Goal: Check status: Check status

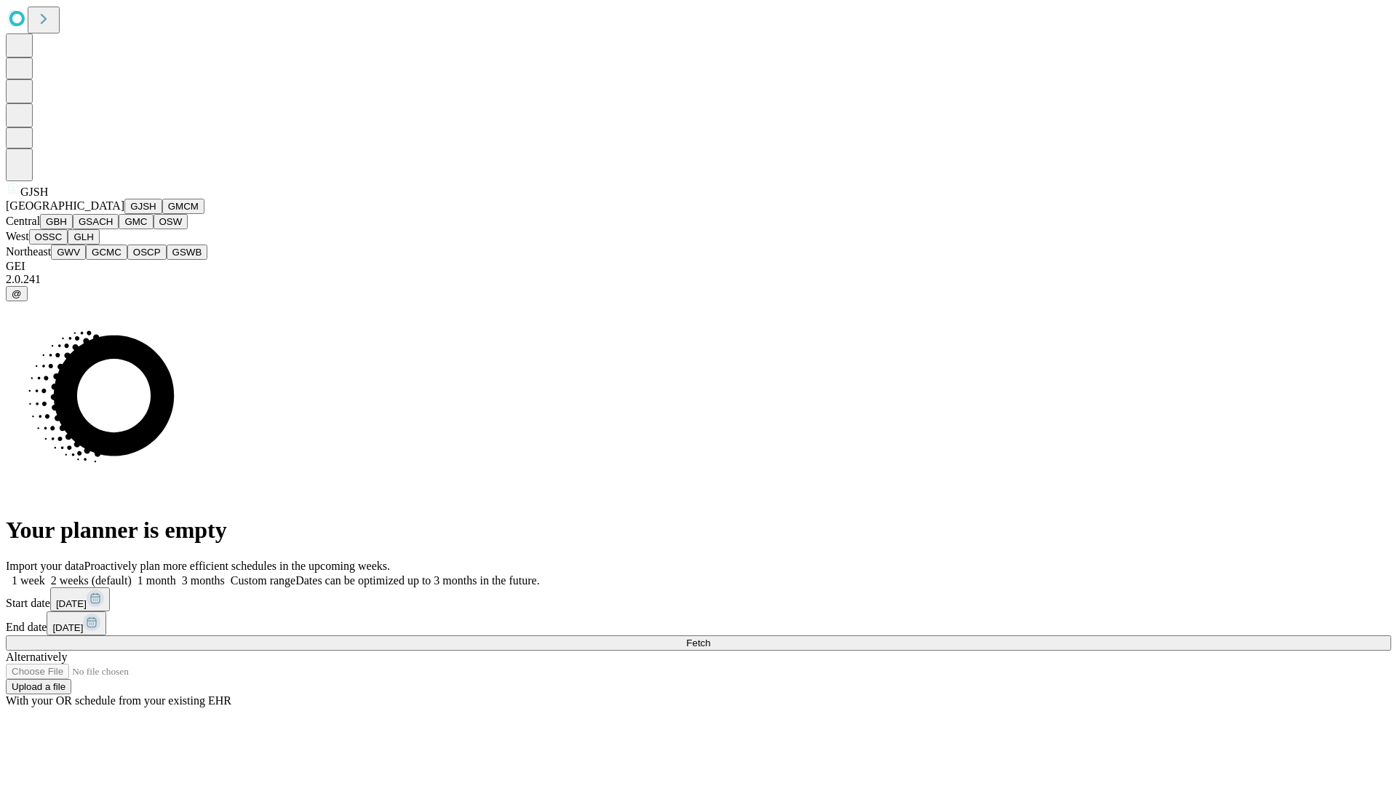
click at [124, 214] on button "GJSH" at bounding box center [143, 206] width 38 height 15
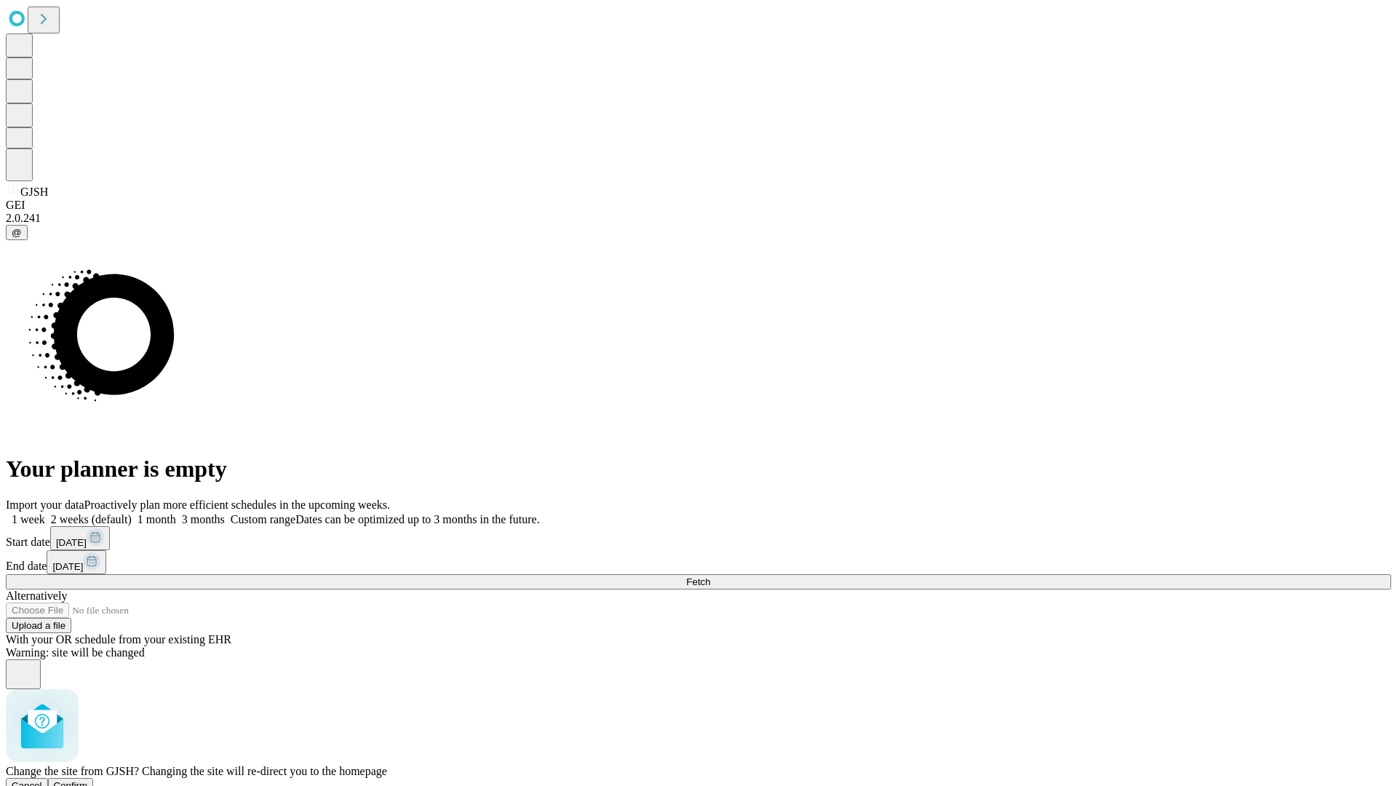
click at [88, 780] on span "Confirm" at bounding box center [71, 785] width 34 height 11
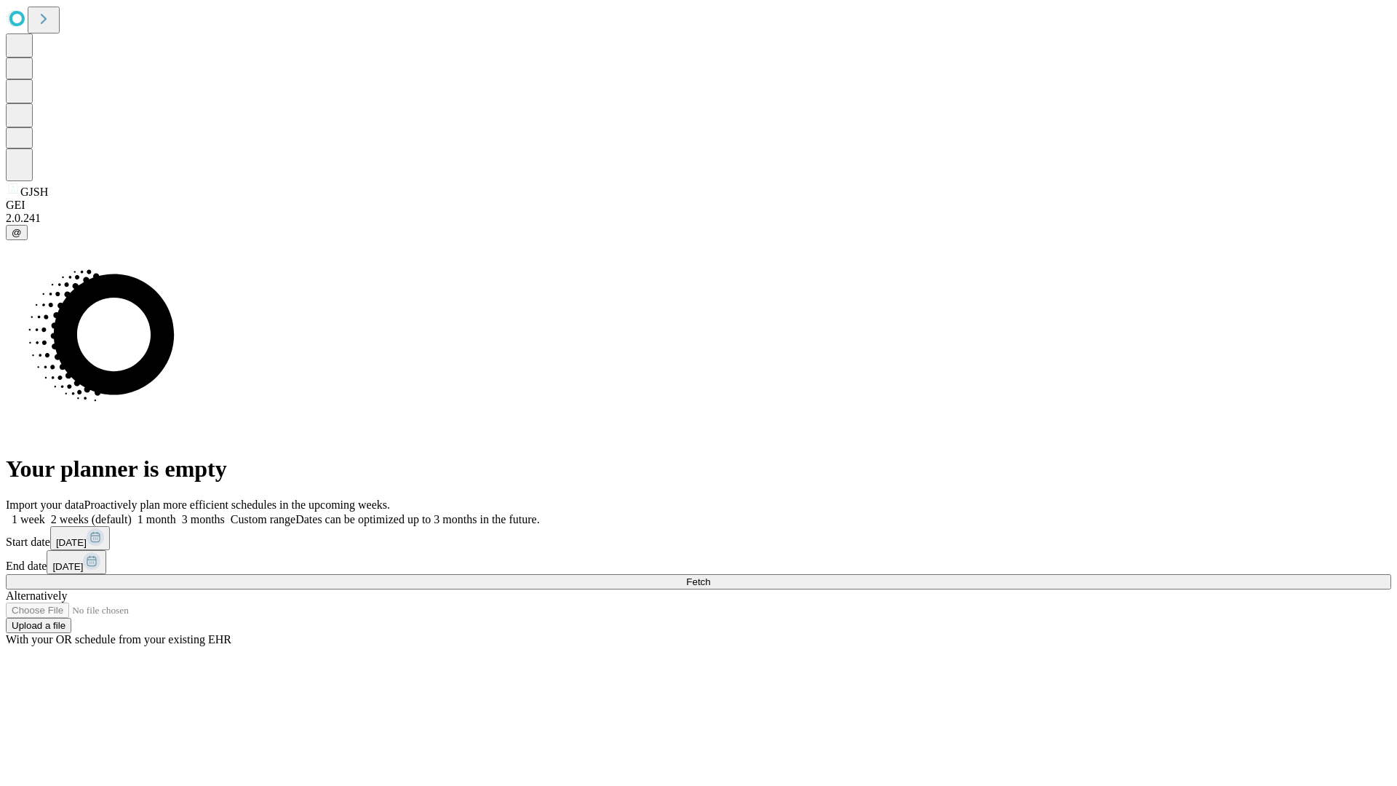
click at [176, 513] on label "1 month" at bounding box center [154, 519] width 44 height 12
click at [710, 576] on span "Fetch" at bounding box center [698, 581] width 24 height 11
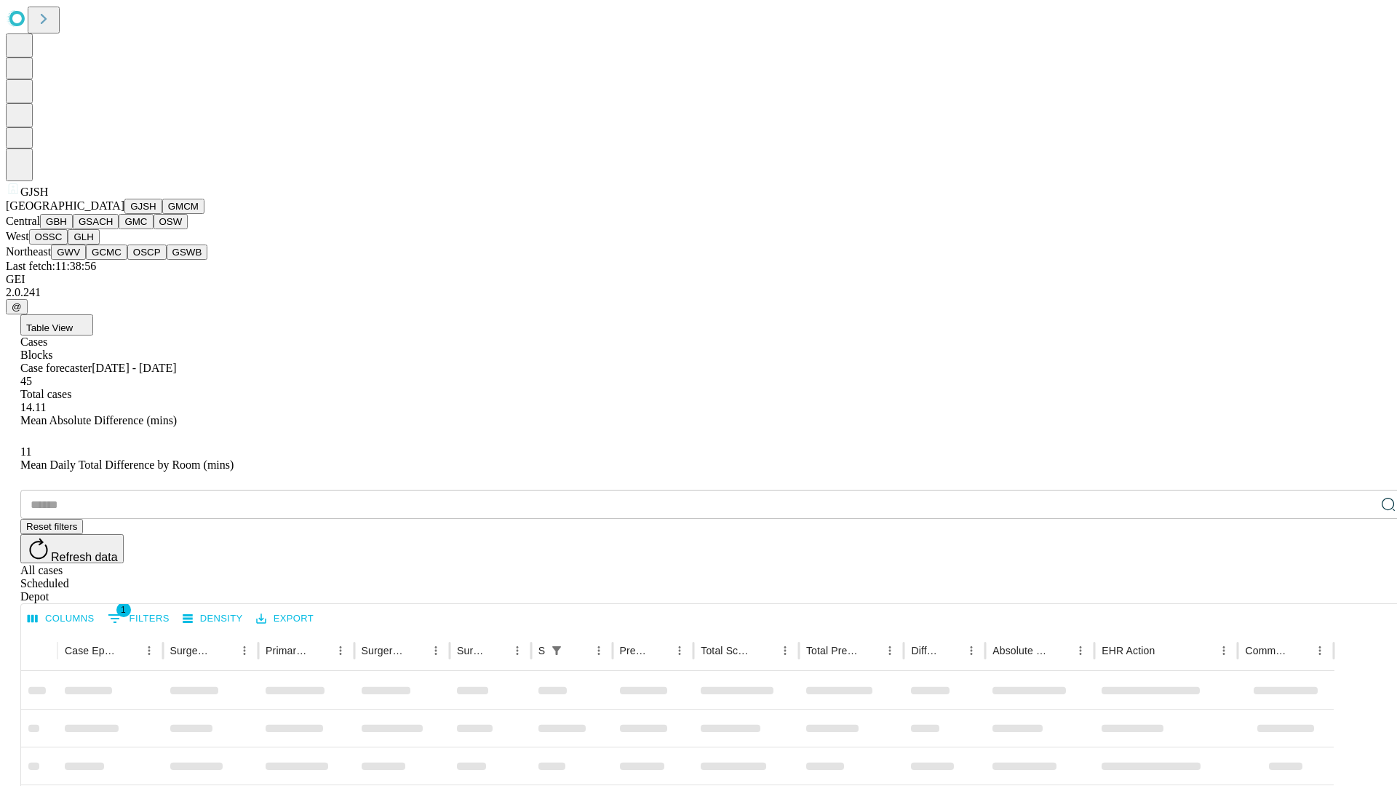
click at [162, 214] on button "GMCM" at bounding box center [183, 206] width 42 height 15
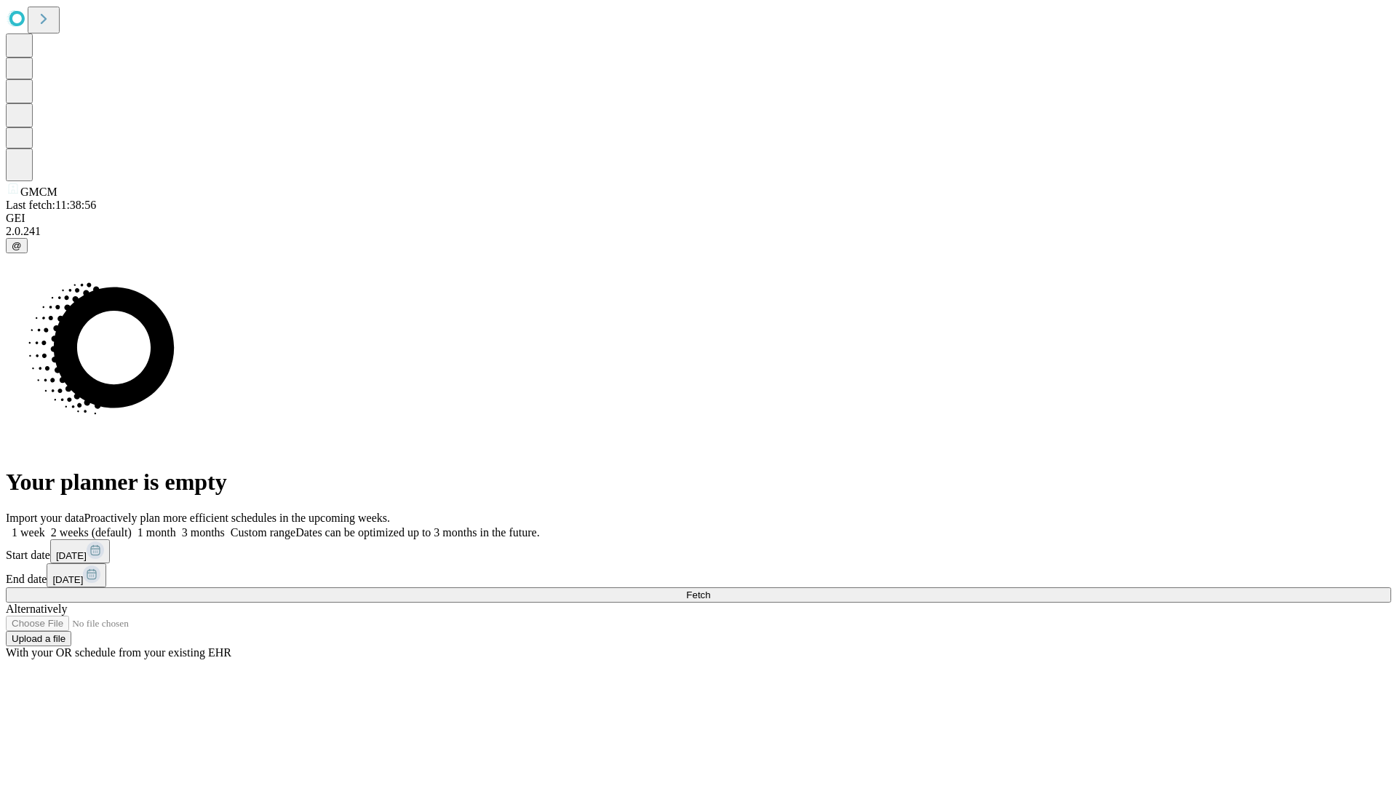
click at [176, 526] on label "1 month" at bounding box center [154, 532] width 44 height 12
click at [710, 589] on span "Fetch" at bounding box center [698, 594] width 24 height 11
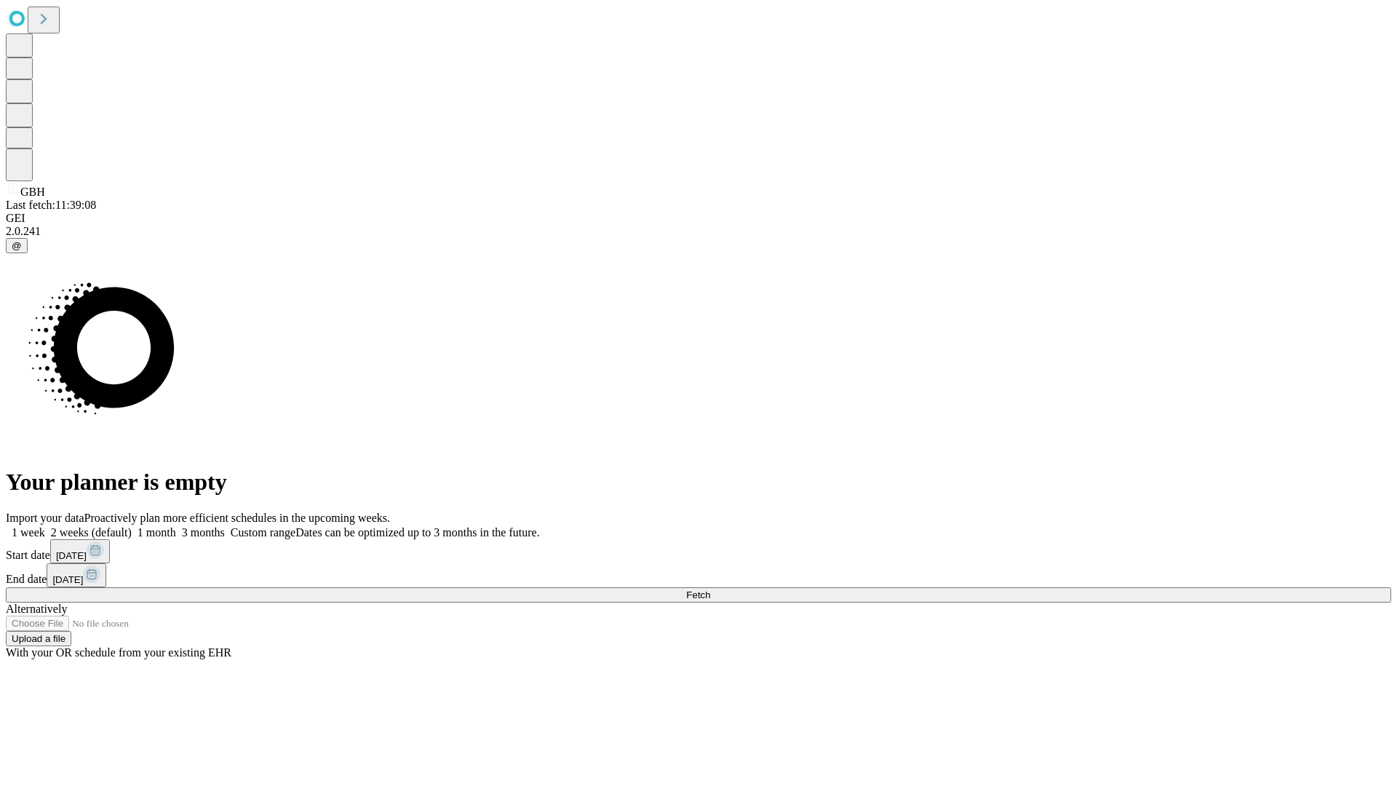
click at [710, 589] on span "Fetch" at bounding box center [698, 594] width 24 height 11
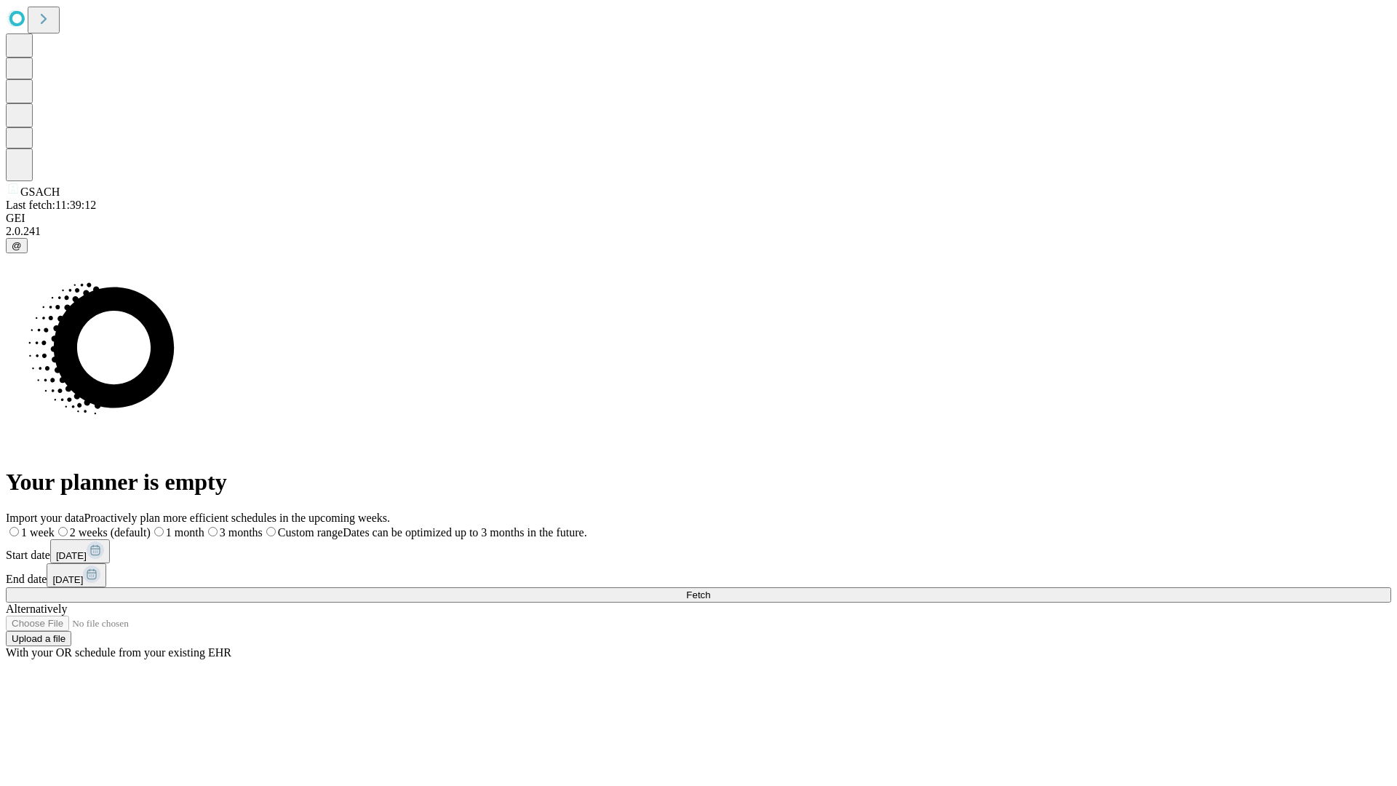
click at [204, 526] on label "1 month" at bounding box center [178, 532] width 54 height 12
click at [710, 589] on span "Fetch" at bounding box center [698, 594] width 24 height 11
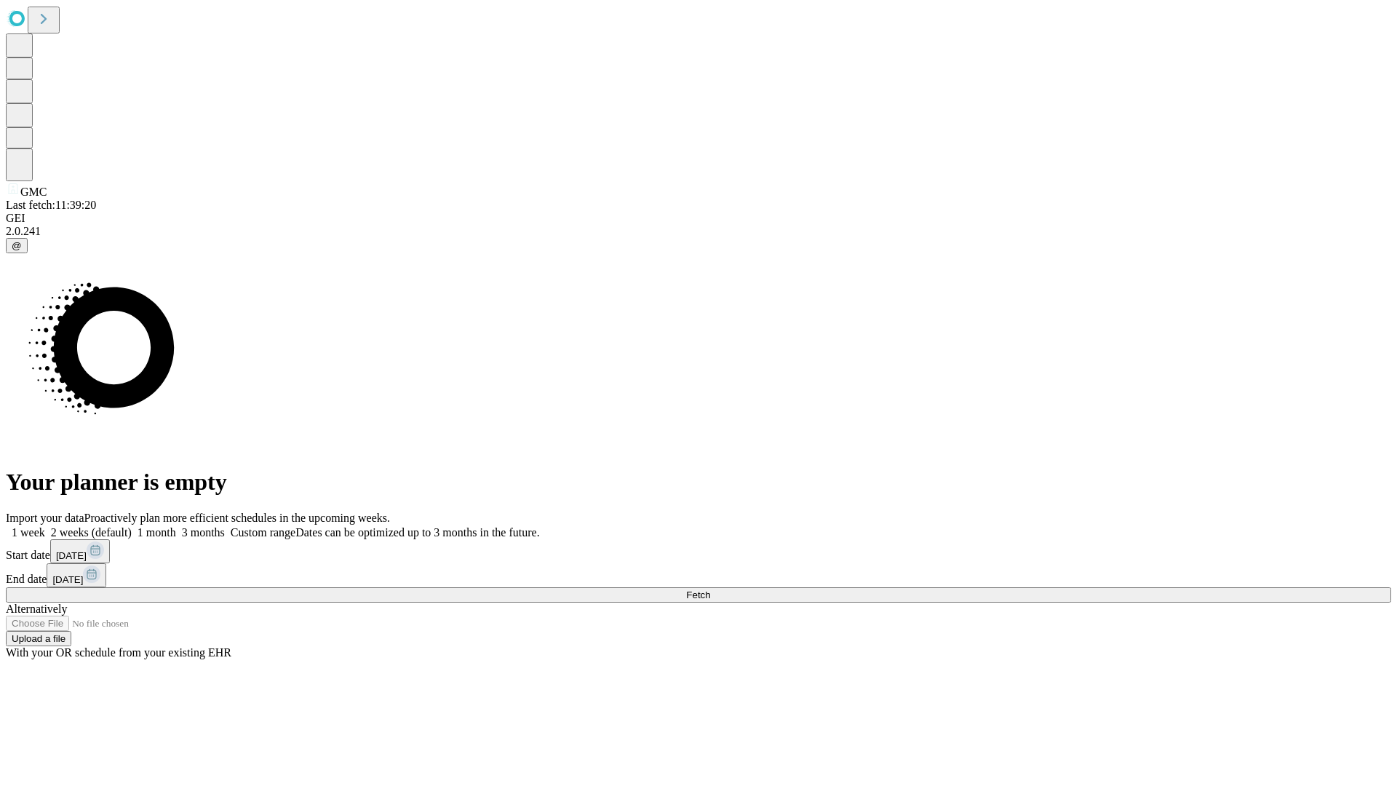
click at [176, 526] on label "1 month" at bounding box center [154, 532] width 44 height 12
click at [710, 589] on span "Fetch" at bounding box center [698, 594] width 24 height 11
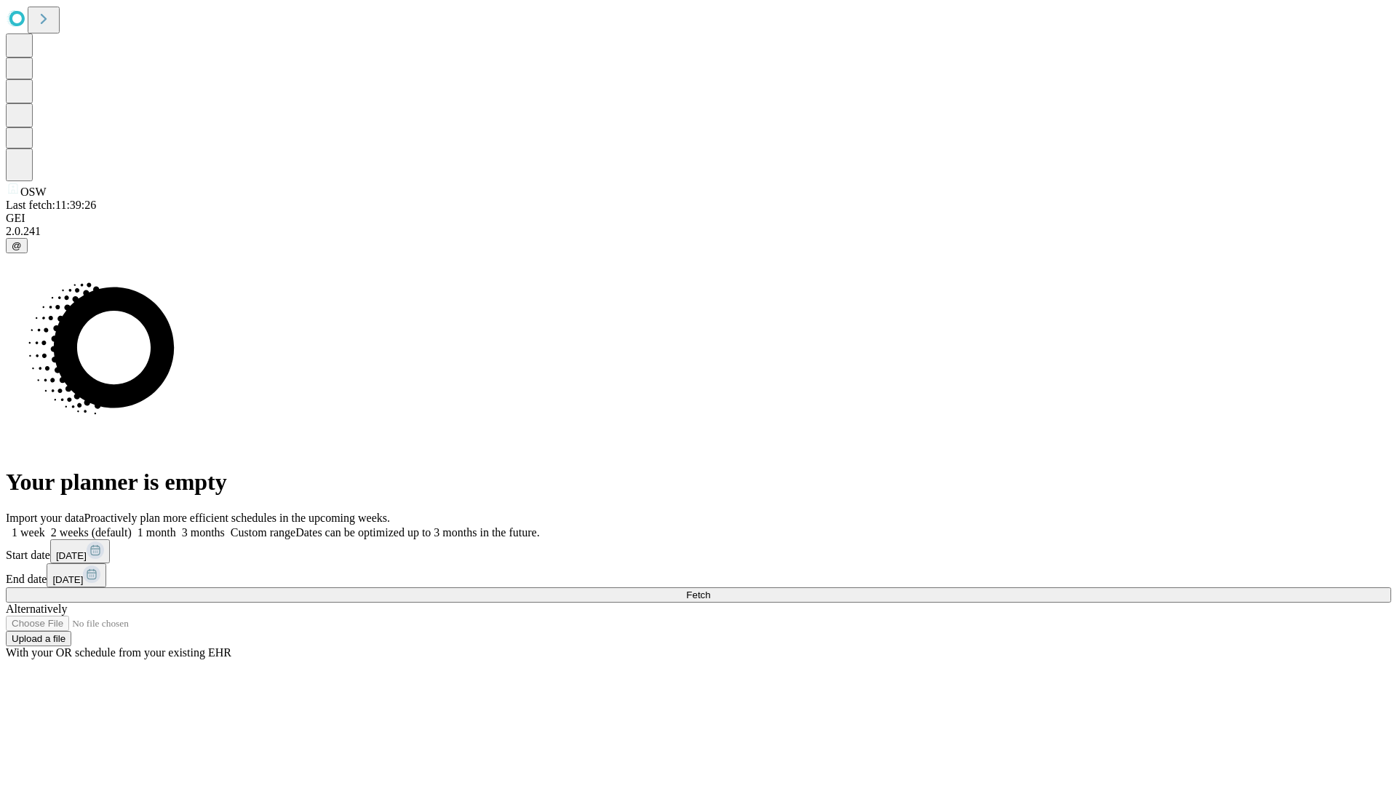
click at [176, 526] on label "1 month" at bounding box center [154, 532] width 44 height 12
click at [710, 589] on span "Fetch" at bounding box center [698, 594] width 24 height 11
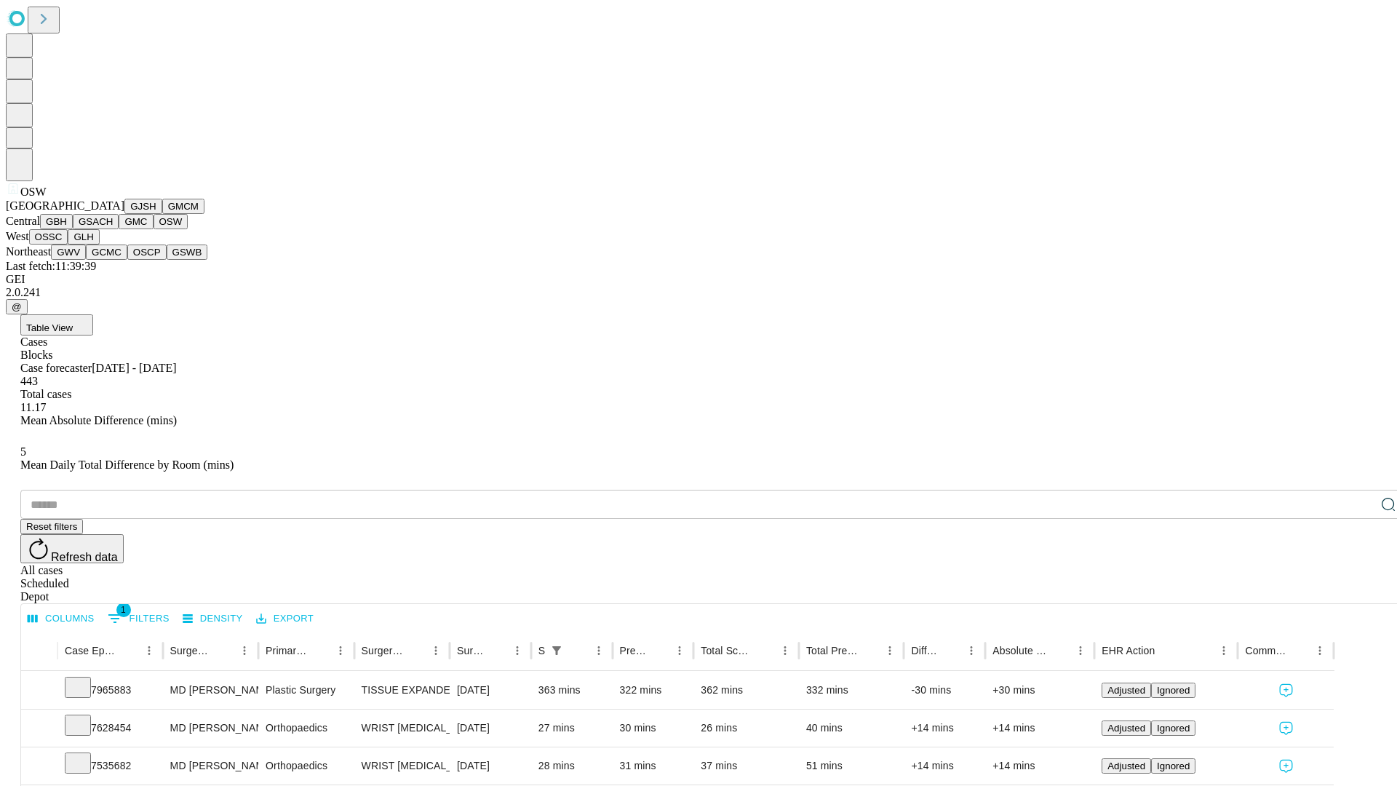
click at [68, 245] on button "OSSC" at bounding box center [48, 236] width 39 height 15
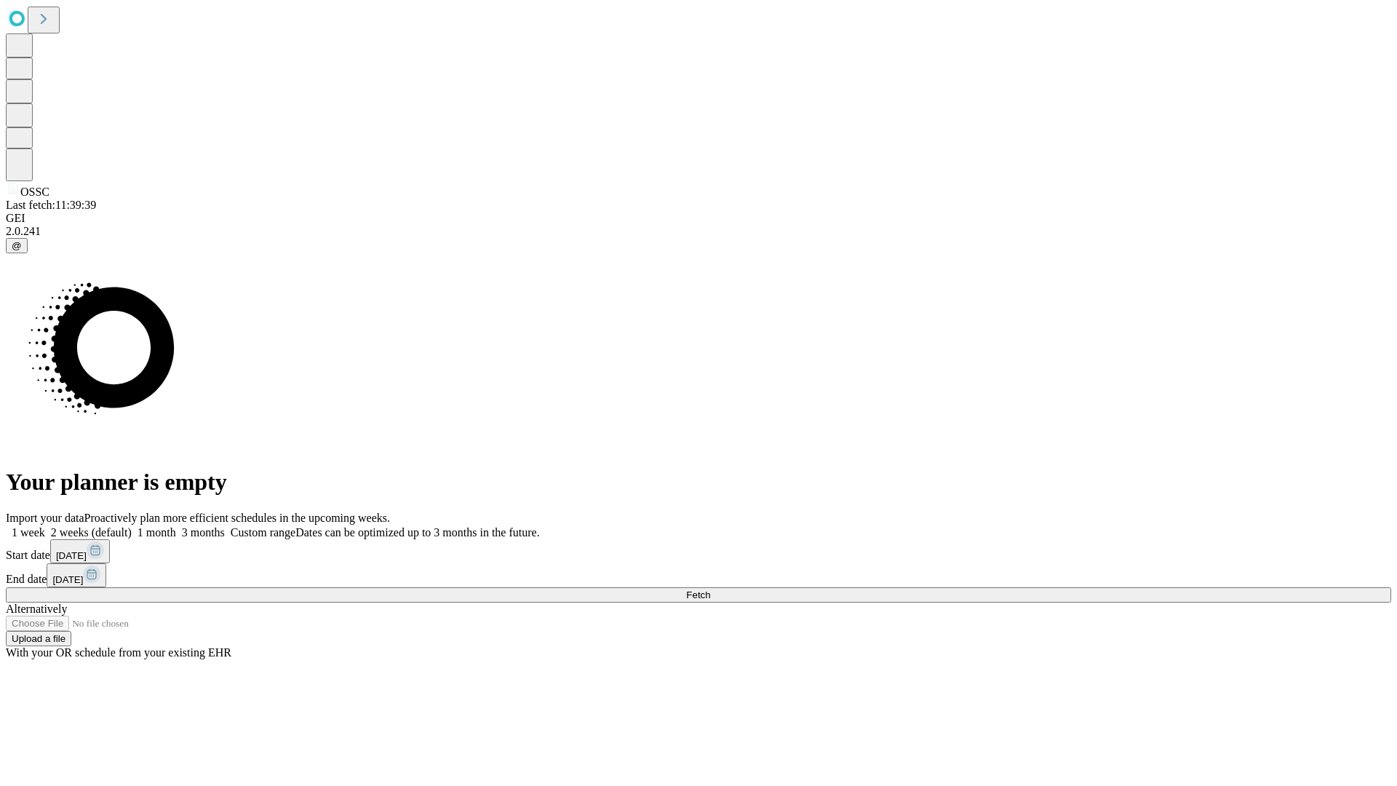
click at [176, 526] on label "1 month" at bounding box center [154, 532] width 44 height 12
click at [710, 589] on span "Fetch" at bounding box center [698, 594] width 24 height 11
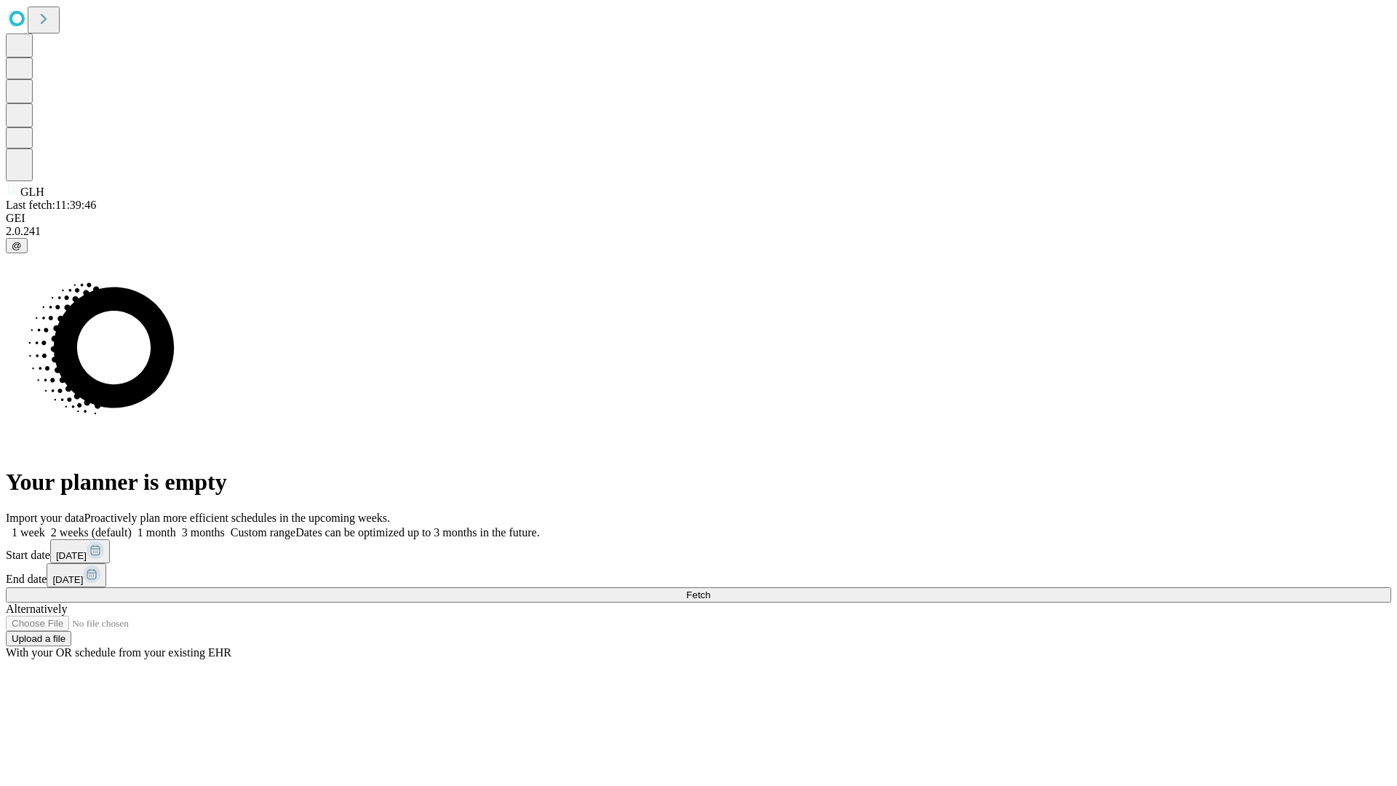
click at [176, 526] on label "1 month" at bounding box center [154, 532] width 44 height 12
click at [710, 589] on span "Fetch" at bounding box center [698, 594] width 24 height 11
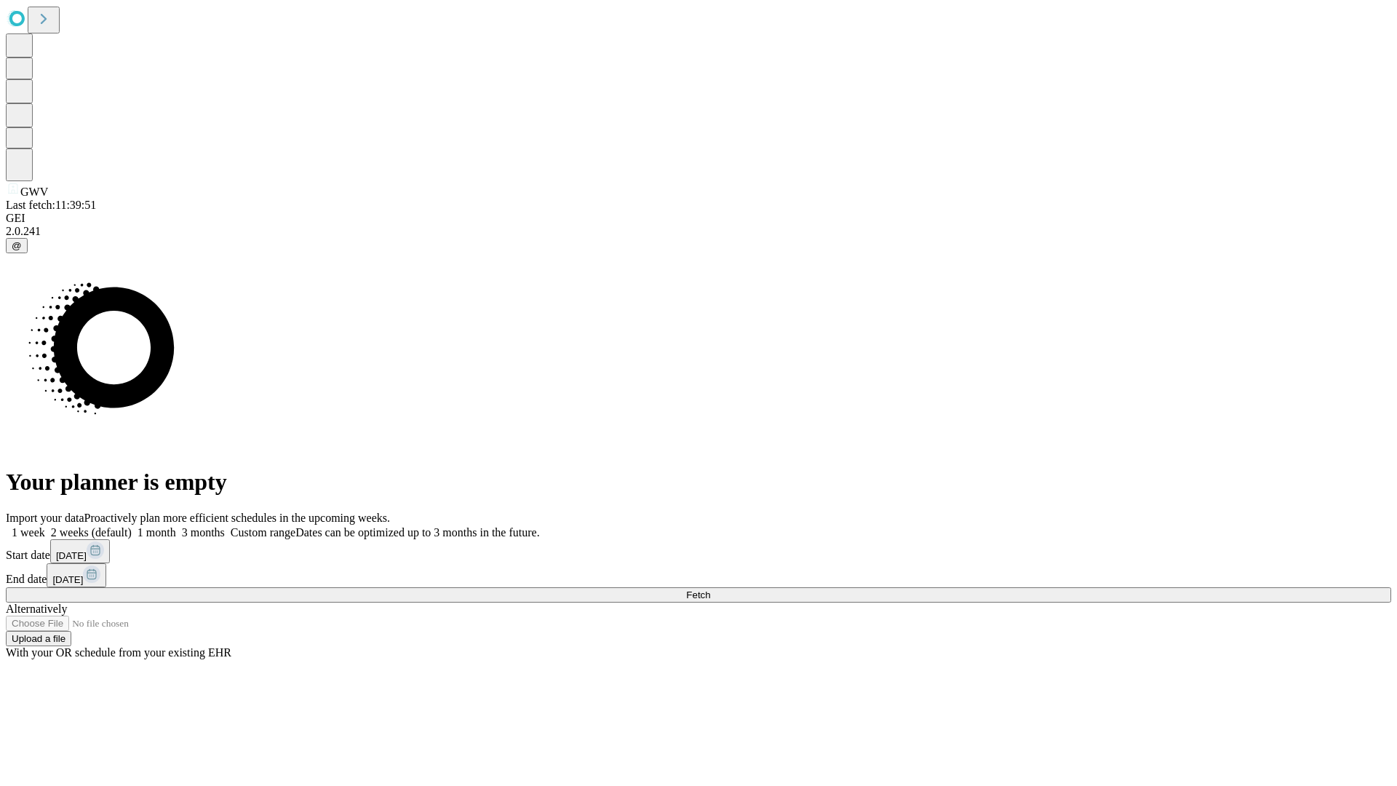
click at [710, 589] on span "Fetch" at bounding box center [698, 594] width 24 height 11
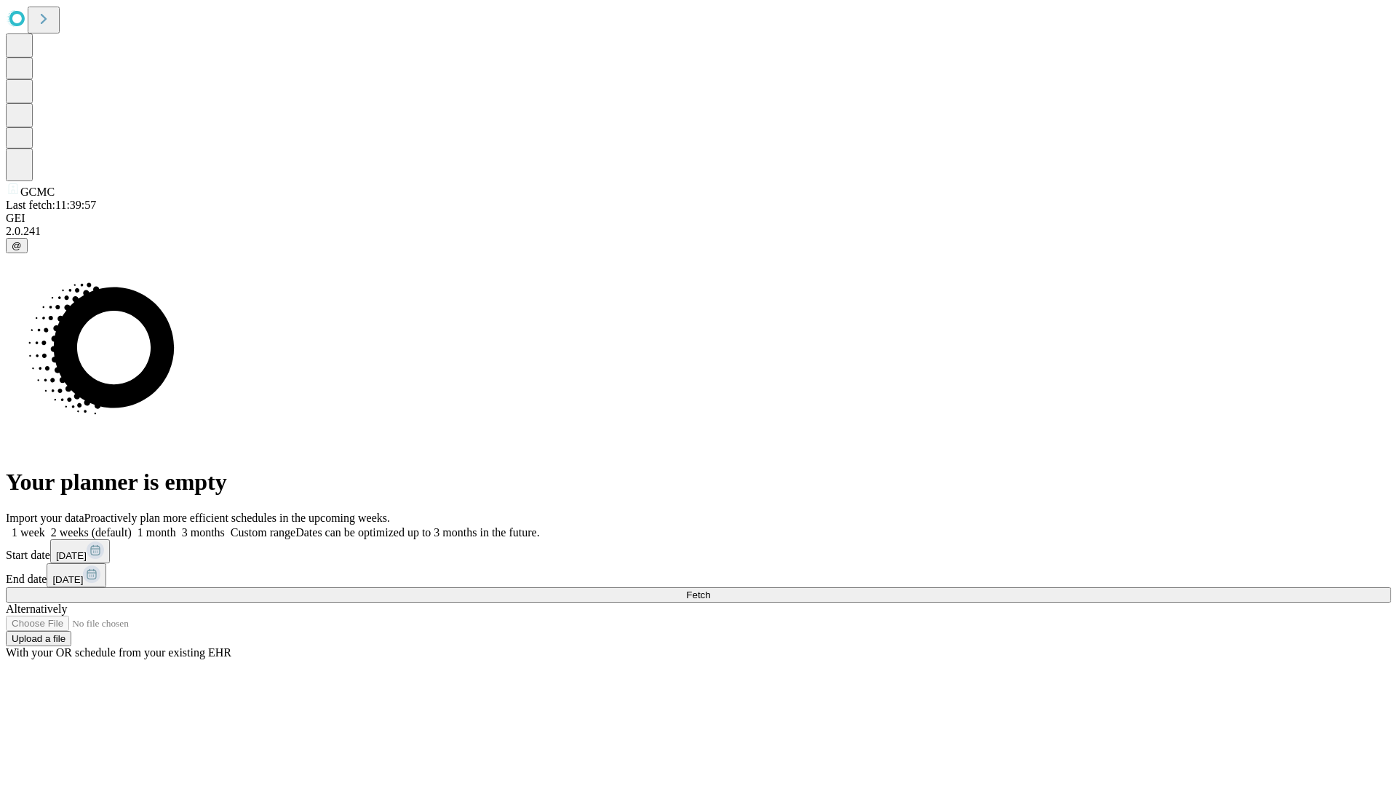
click at [176, 526] on label "1 month" at bounding box center [154, 532] width 44 height 12
click at [710, 589] on span "Fetch" at bounding box center [698, 594] width 24 height 11
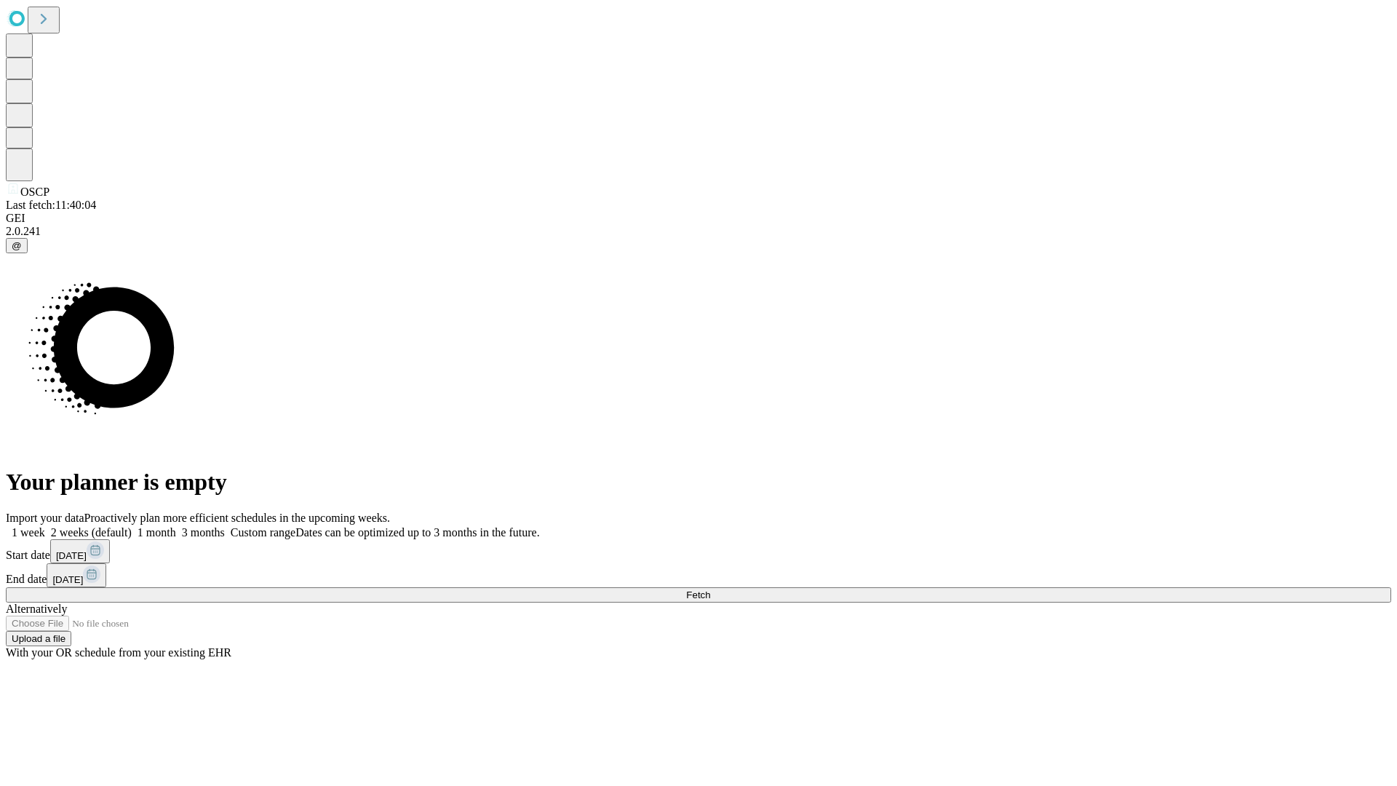
click at [176, 526] on label "1 month" at bounding box center [154, 532] width 44 height 12
click at [710, 589] on span "Fetch" at bounding box center [698, 594] width 24 height 11
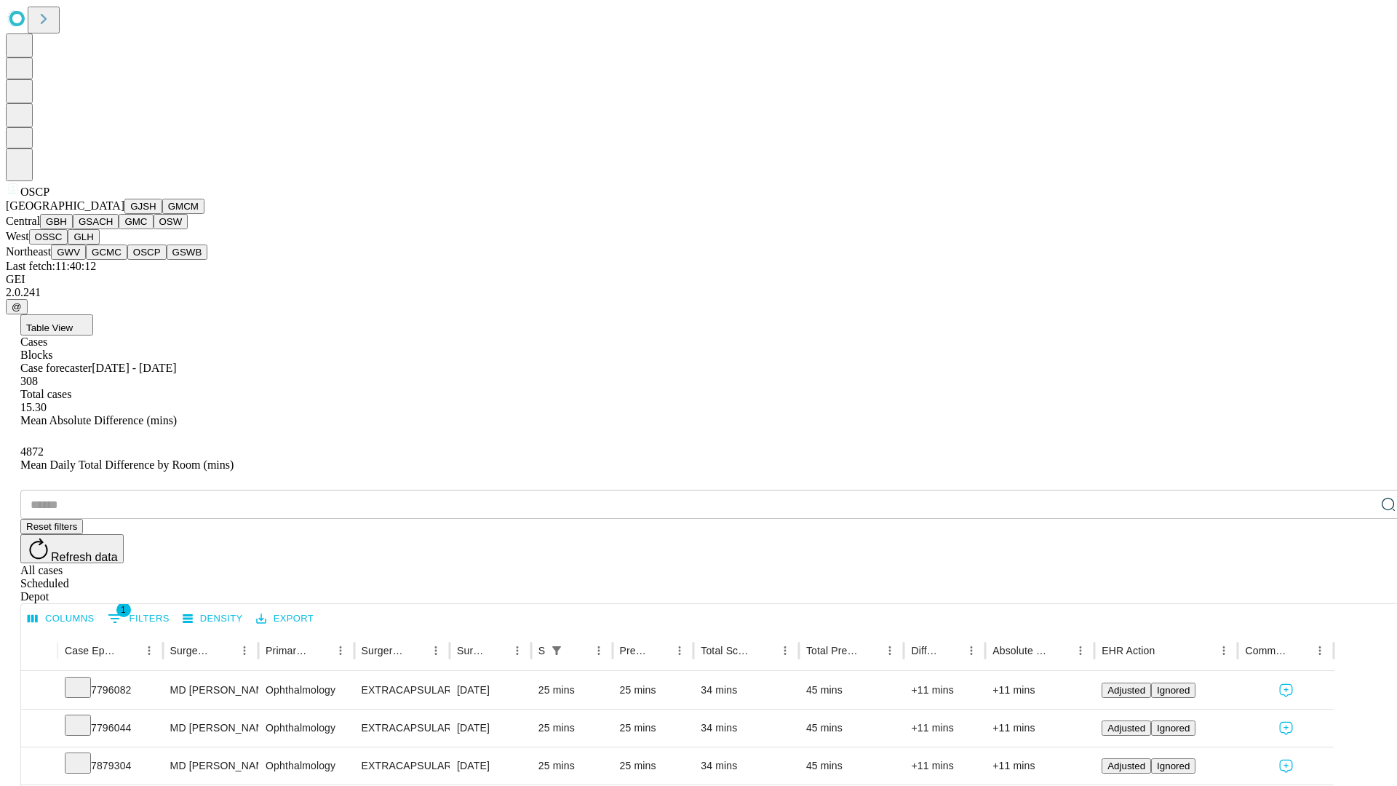
click at [167, 260] on button "GSWB" at bounding box center [187, 252] width 41 height 15
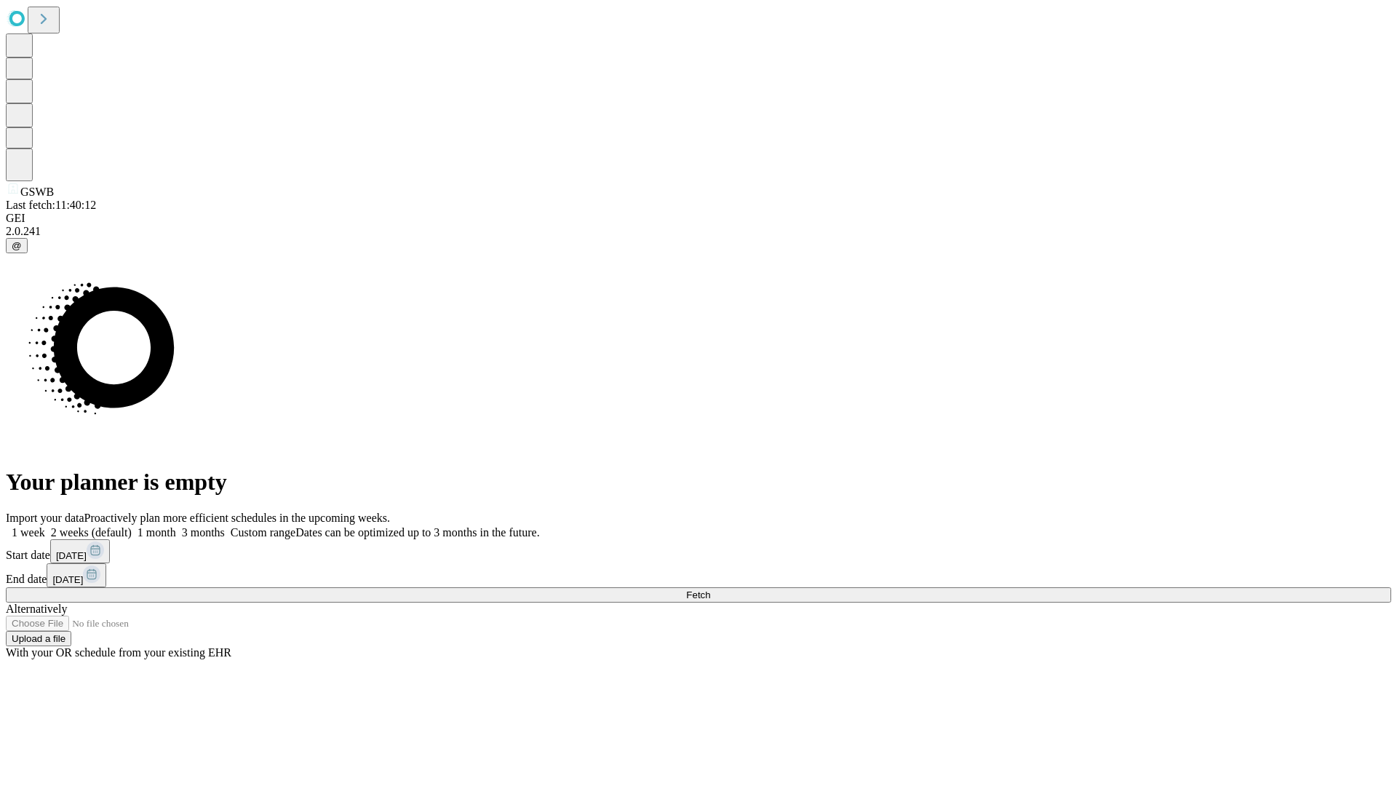
click at [176, 526] on label "1 month" at bounding box center [154, 532] width 44 height 12
click at [710, 589] on span "Fetch" at bounding box center [698, 594] width 24 height 11
